Goal: Communication & Community: Ask a question

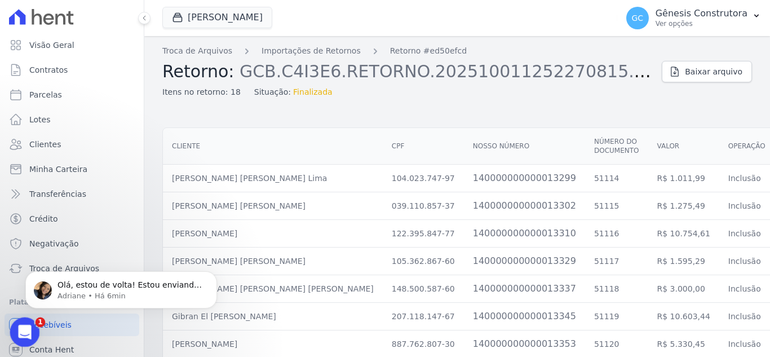
click at [30, 321] on div "Abertura do Messenger da Intercom" at bounding box center [23, 330] width 37 height 37
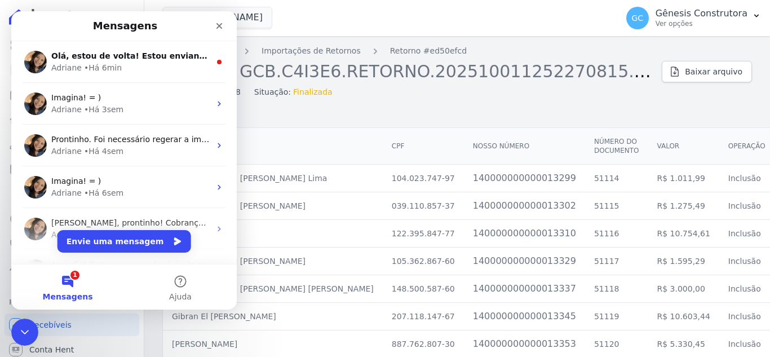
click at [110, 245] on button "Envie uma mensagem" at bounding box center [124, 241] width 134 height 23
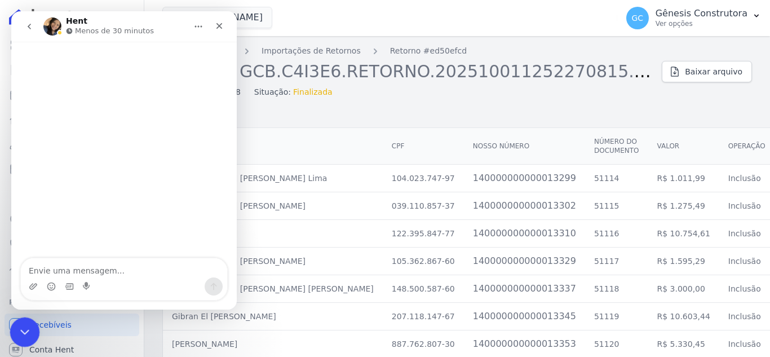
click at [32, 337] on div "Encerramento do Messenger da Intercom" at bounding box center [23, 330] width 27 height 27
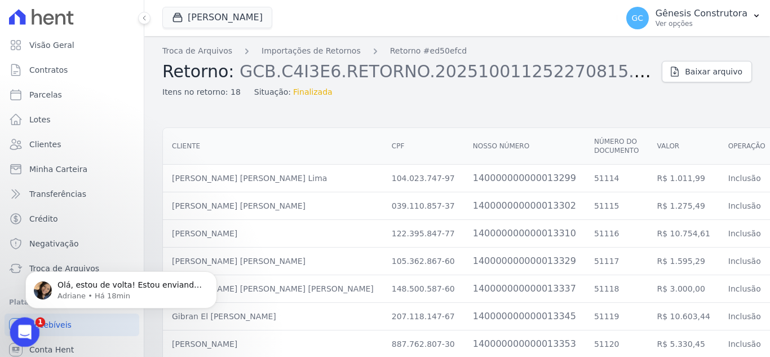
click at [30, 327] on icon "Abertura do Messenger da Intercom" at bounding box center [23, 330] width 19 height 19
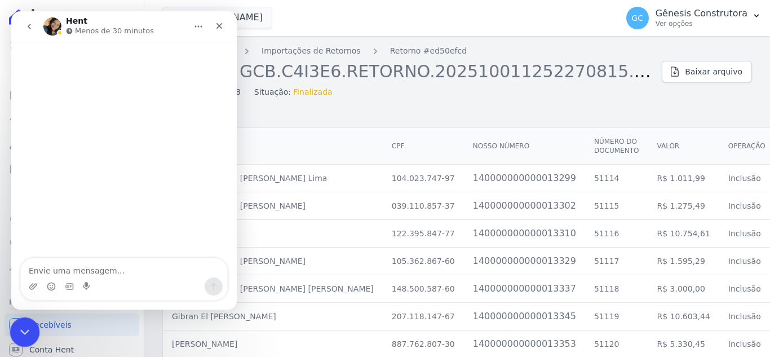
click at [20, 321] on div "Encerramento do Messenger da Intercom" at bounding box center [23, 330] width 27 height 27
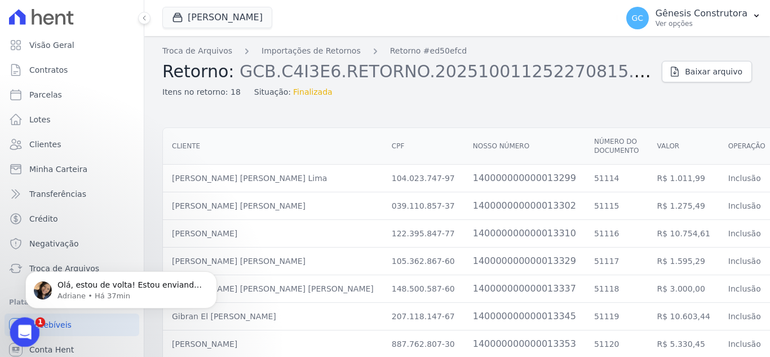
click at [25, 320] on div "Abertura do Messenger da Intercom" at bounding box center [23, 330] width 37 height 37
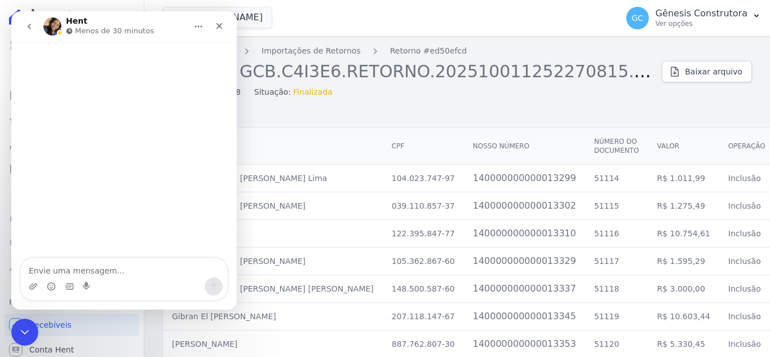
click at [132, 251] on div "Messenger da Intercom" at bounding box center [123, 151] width 225 height 218
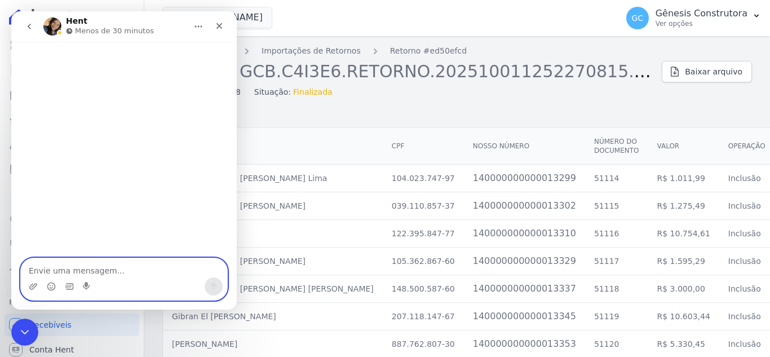
click at [131, 264] on textarea "Envie uma mensagem..." at bounding box center [124, 267] width 206 height 19
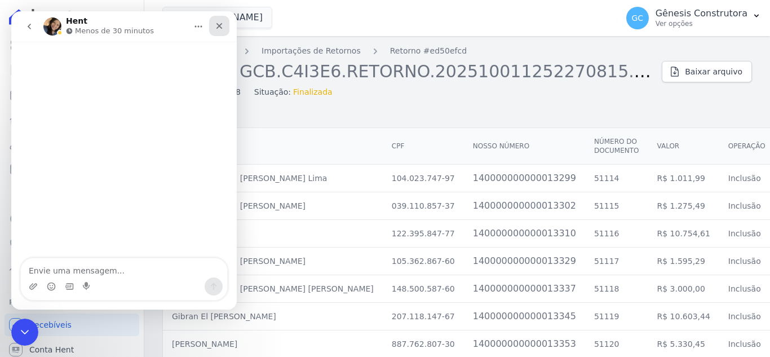
click at [220, 25] on icon "Fechar" at bounding box center [219, 25] width 9 height 9
